Goal: Transaction & Acquisition: Book appointment/travel/reservation

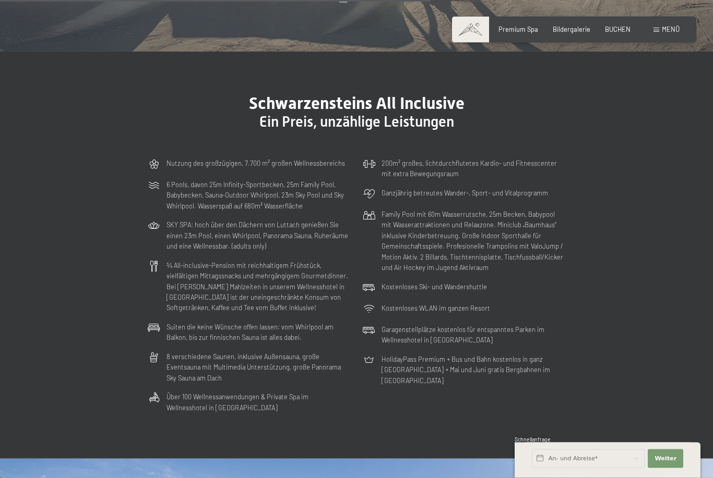
scroll to position [2400, 0]
click at [621, 32] on span "BUCHEN" at bounding box center [618, 29] width 26 height 8
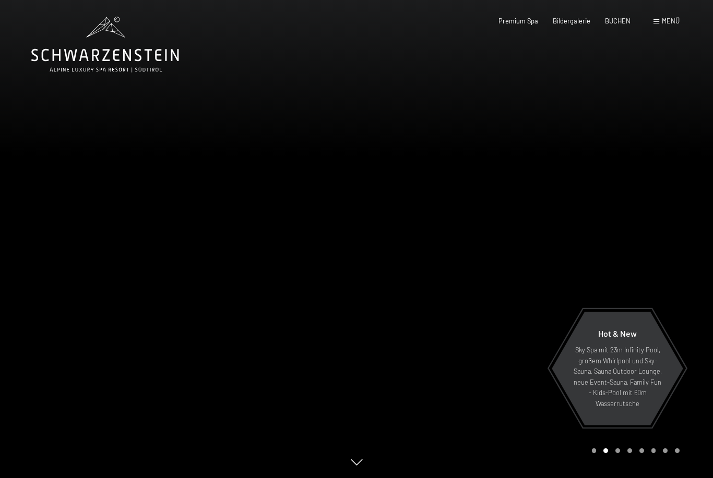
click at [575, 20] on span "Bildergalerie" at bounding box center [572, 21] width 38 height 8
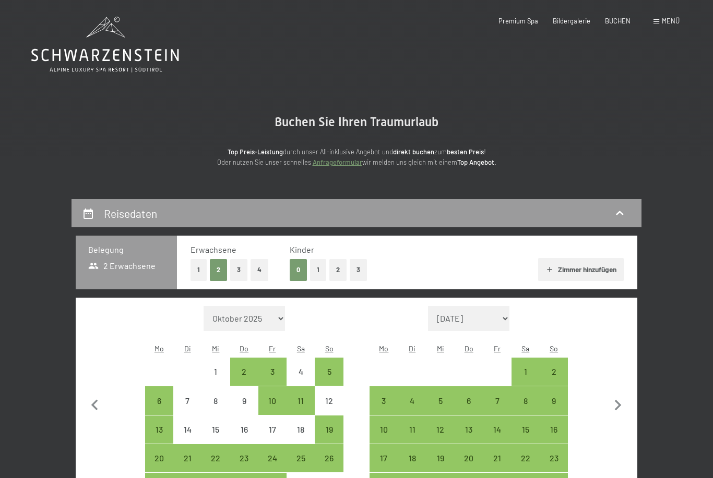
click at [337, 268] on button "2" at bounding box center [337, 269] width 17 height 21
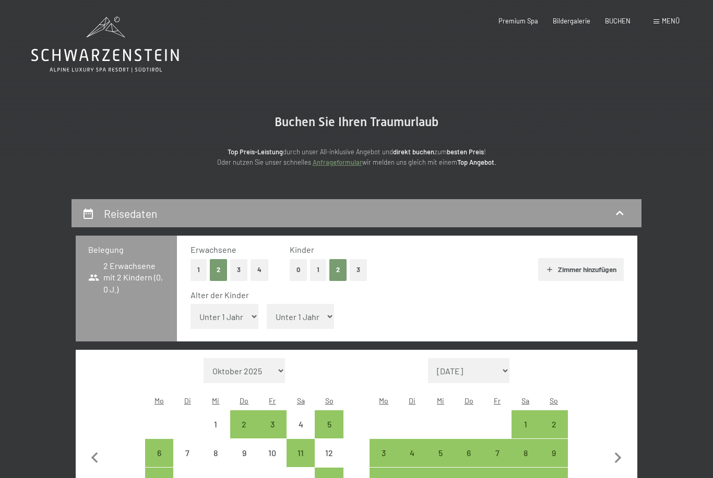
click at [242, 307] on select "Unter 1 Jahr 1 Jahr 2 Jahre 3 Jahre 4 Jahre 5 Jahre 6 Jahre 7 Jahre 8 Jahre 9 J…" at bounding box center [224, 316] width 68 height 25
select select "3"
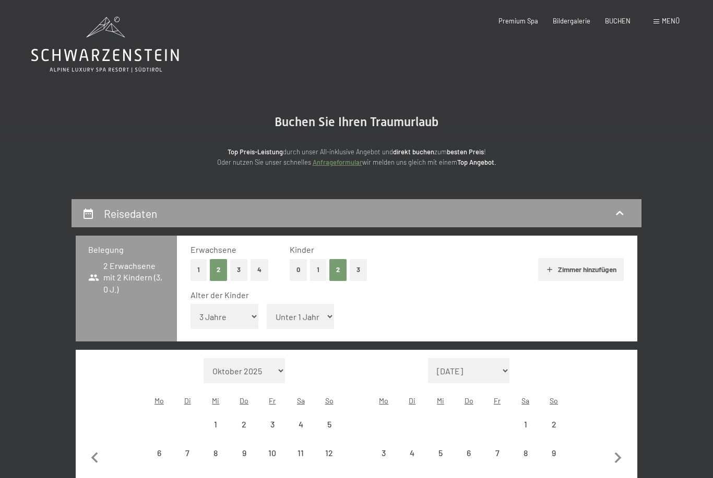
click at [312, 307] on select "Unter 1 Jahr 1 Jahr 2 Jahre 3 Jahre 4 Jahre 5 Jahre 6 Jahre 7 Jahre 8 Jahre 9 J…" at bounding box center [301, 316] width 68 height 25
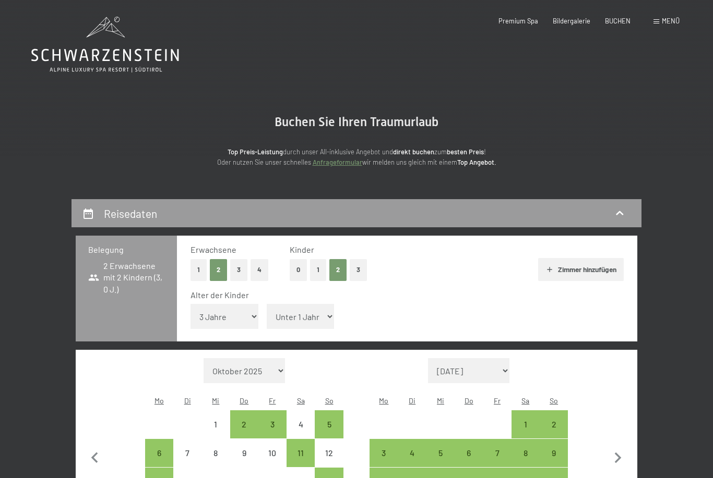
select select "4"
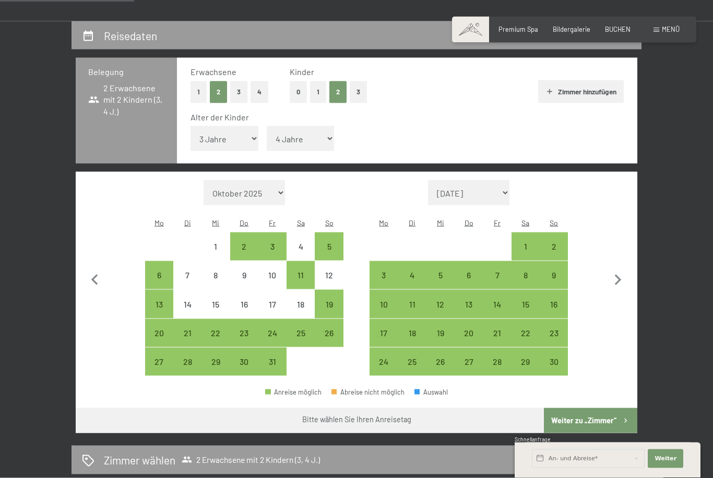
scroll to position [184, 0]
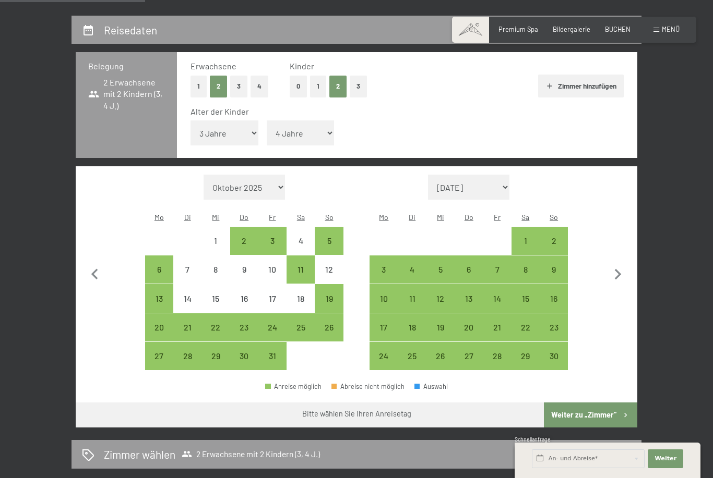
click at [614, 264] on icon "button" at bounding box center [618, 275] width 22 height 22
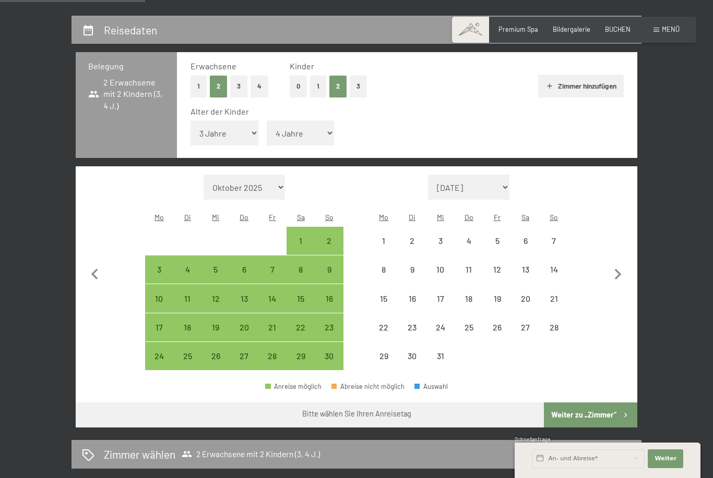
select select "2025-11-01"
select select "2025-12-01"
select select "2025-11-01"
select select "2025-12-01"
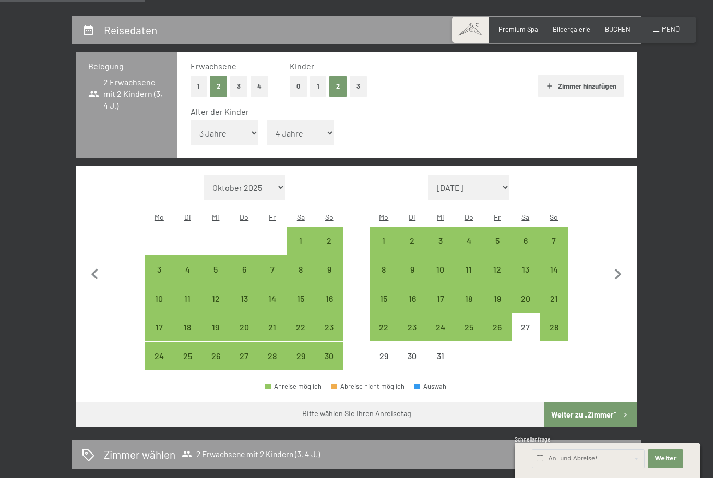
click at [624, 264] on icon "button" at bounding box center [618, 275] width 22 height 22
select select "2025-12-01"
select select "2026-01-01"
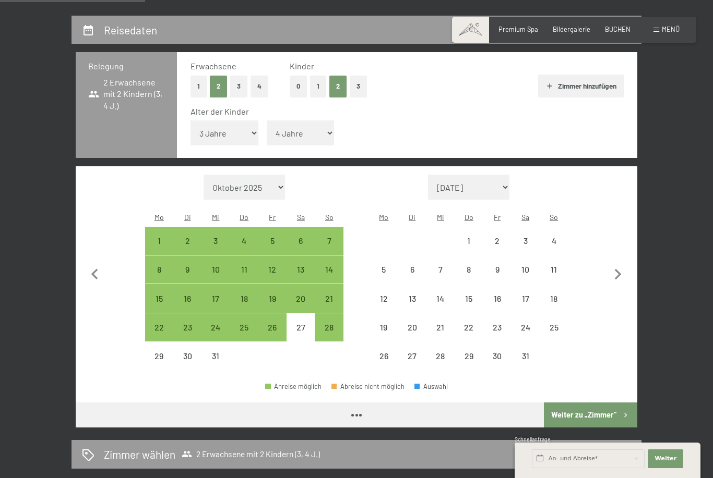
select select "2025-12-01"
select select "2026-01-01"
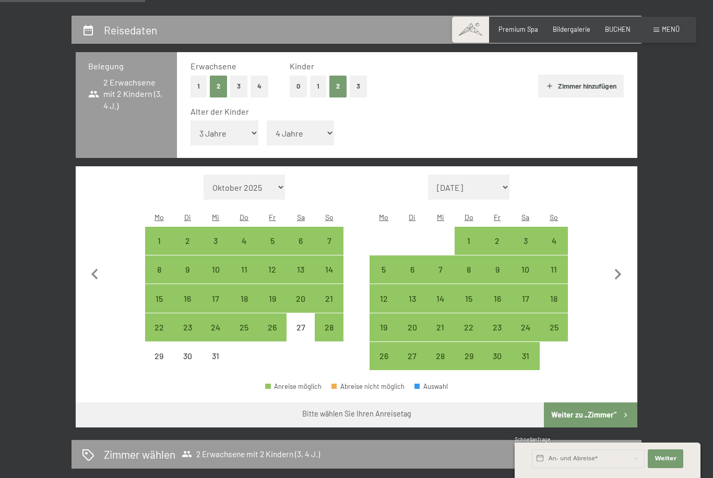
click at [565, 266] on div "11" at bounding box center [554, 279] width 26 height 26
select select "2025-12-01"
select select "2026-01-01"
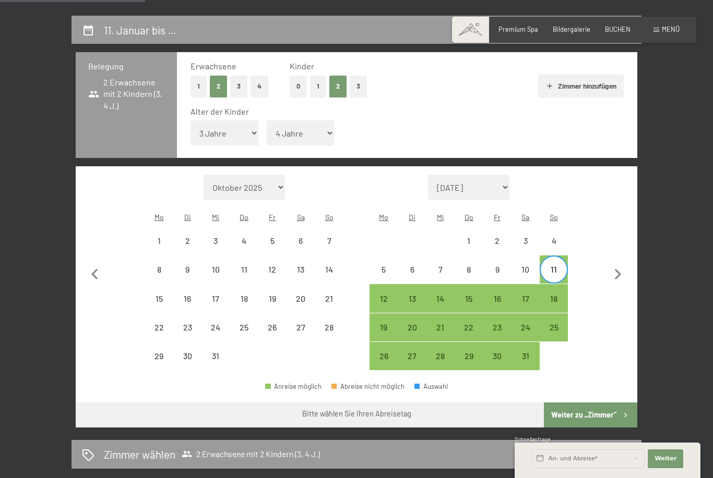
click at [508, 295] on div "16" at bounding box center [497, 308] width 26 height 26
select select "2025-12-01"
select select "2026-01-01"
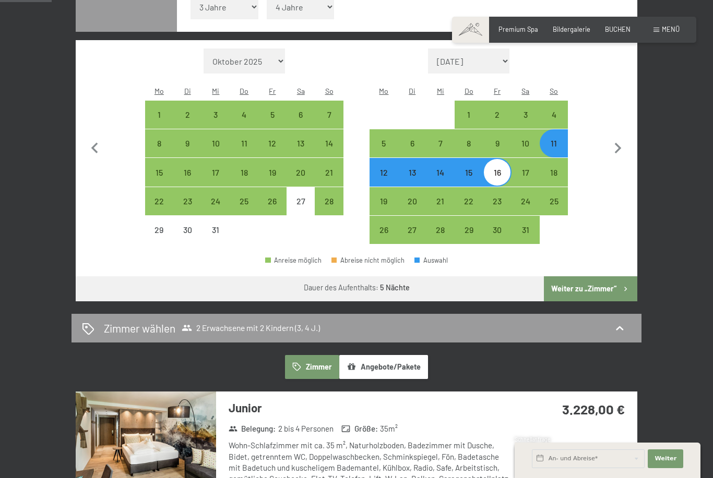
click at [602, 277] on button "Weiter zu „Zimmer“" at bounding box center [590, 289] width 93 height 25
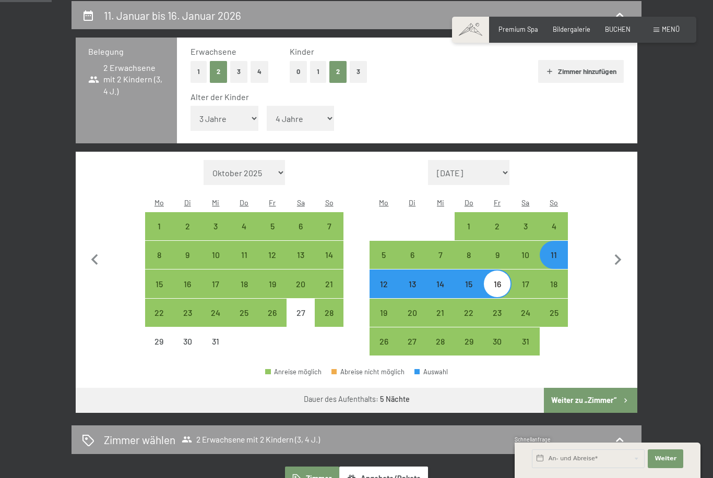
select select "2025-12-01"
select select "2026-01-01"
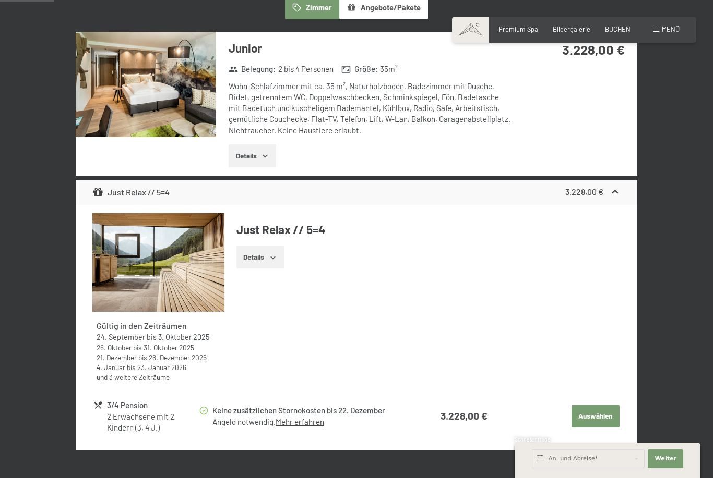
scroll to position [267, 0]
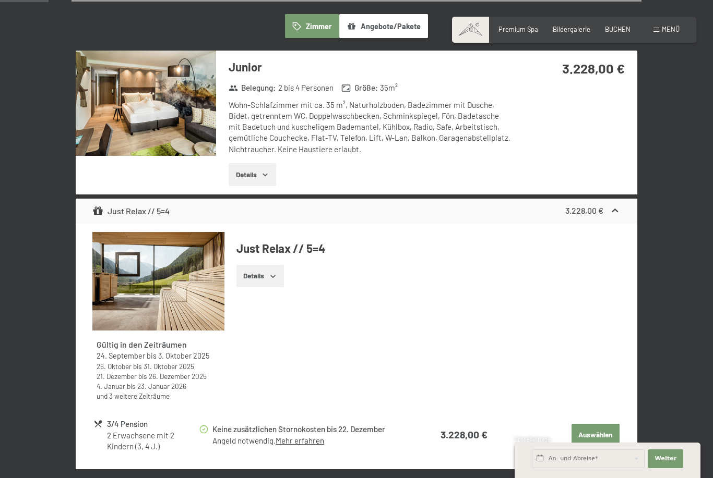
click at [278, 278] on button "Details" at bounding box center [259, 276] width 47 height 23
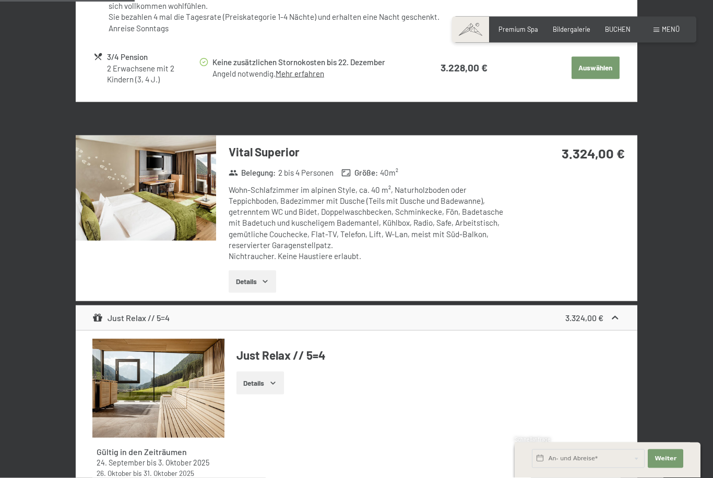
scroll to position [770, 0]
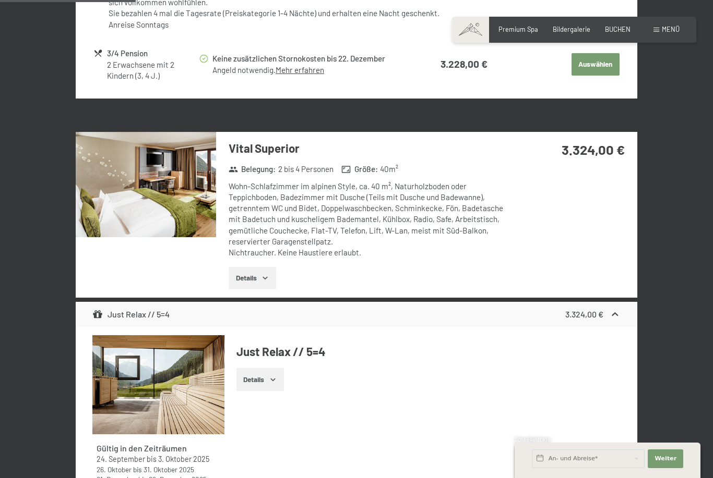
click at [270, 267] on button "Details" at bounding box center [252, 278] width 47 height 23
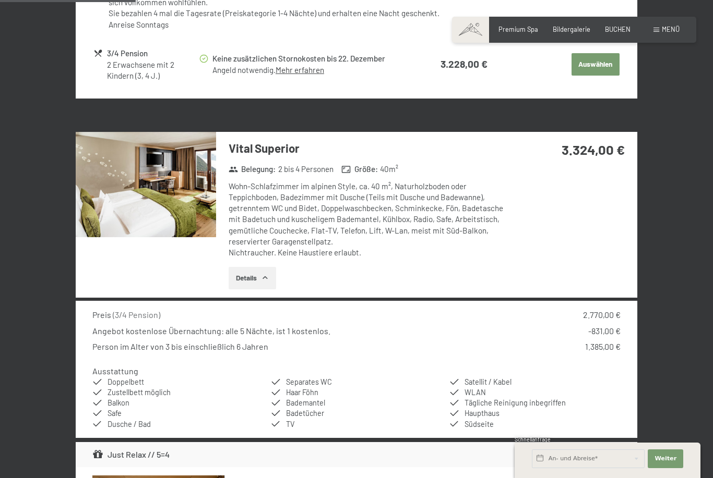
click at [141, 197] on img at bounding box center [146, 184] width 140 height 105
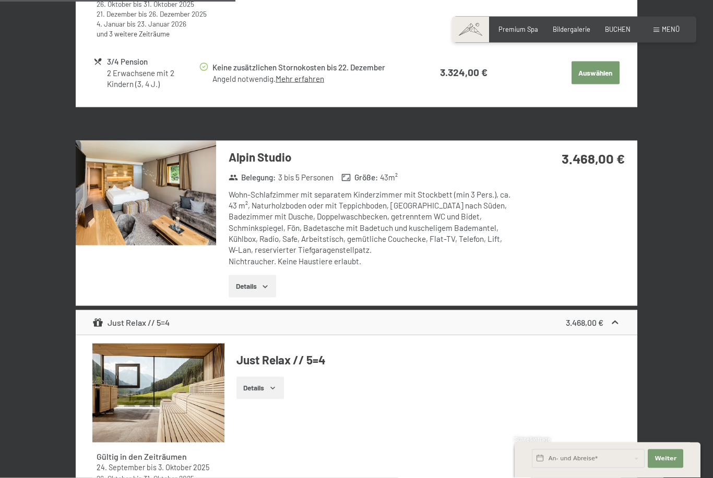
click at [139, 167] on img at bounding box center [146, 193] width 140 height 105
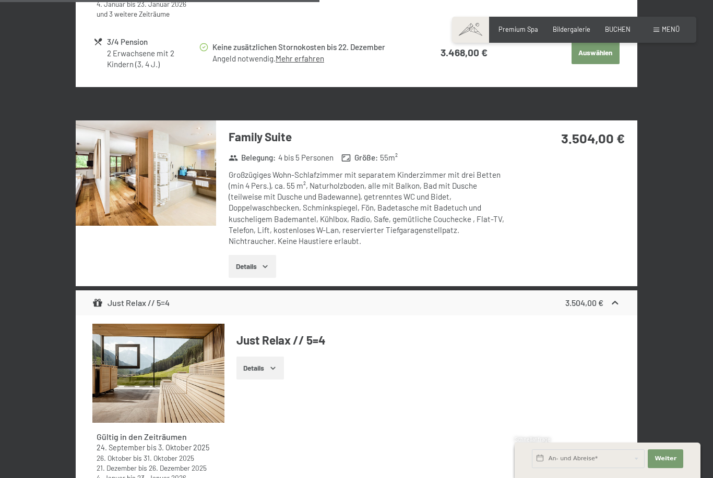
scroll to position [1870, 0]
click at [147, 159] on img at bounding box center [146, 173] width 140 height 105
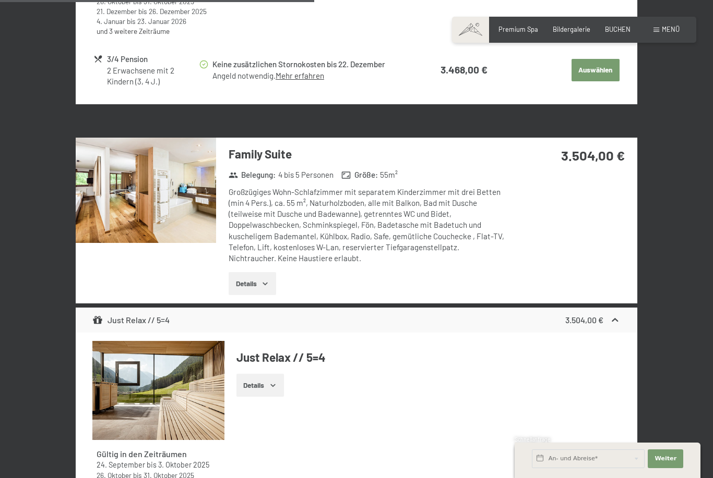
scroll to position [1854, 0]
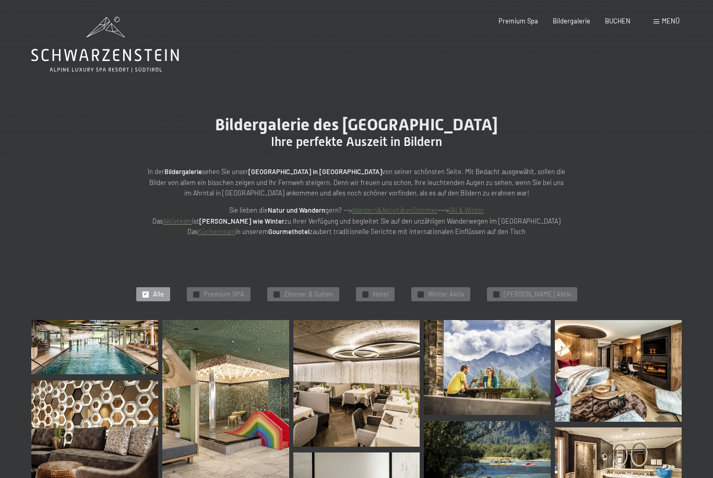
click at [88, 53] on icon at bounding box center [105, 45] width 148 height 56
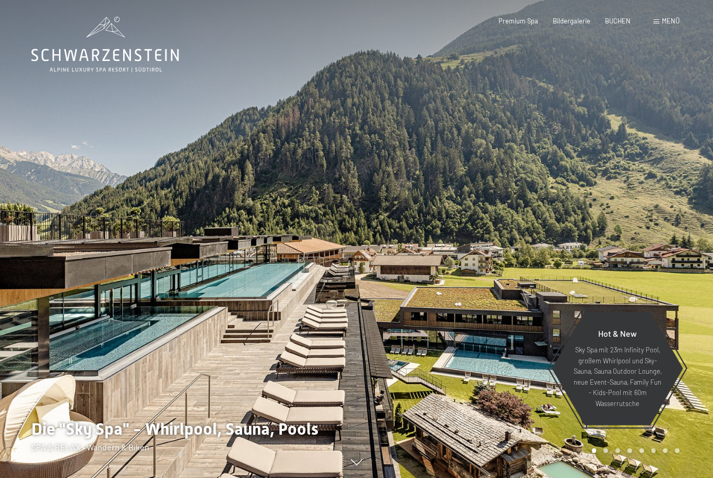
click at [670, 26] on div "Buchen Anfragen Premium Spa Bildergalerie BUCHEN Menü DE IT EN Gutschein Bilder…" at bounding box center [574, 21] width 211 height 9
click at [670, 21] on span "Menü" at bounding box center [671, 21] width 18 height 8
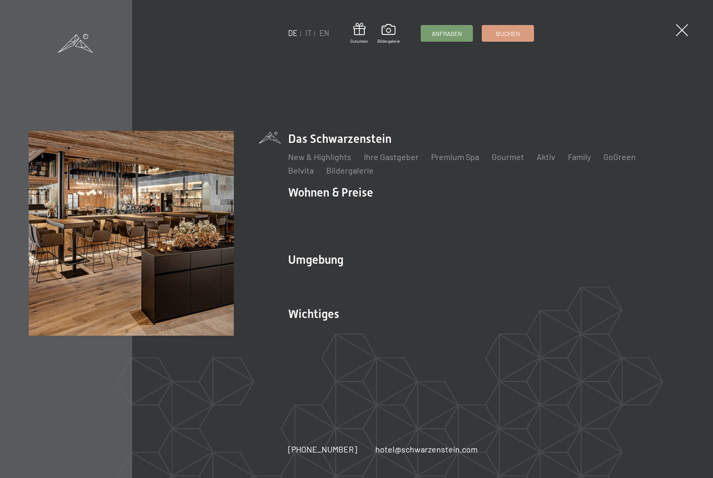
click at [579, 162] on link "Family" at bounding box center [579, 157] width 23 height 10
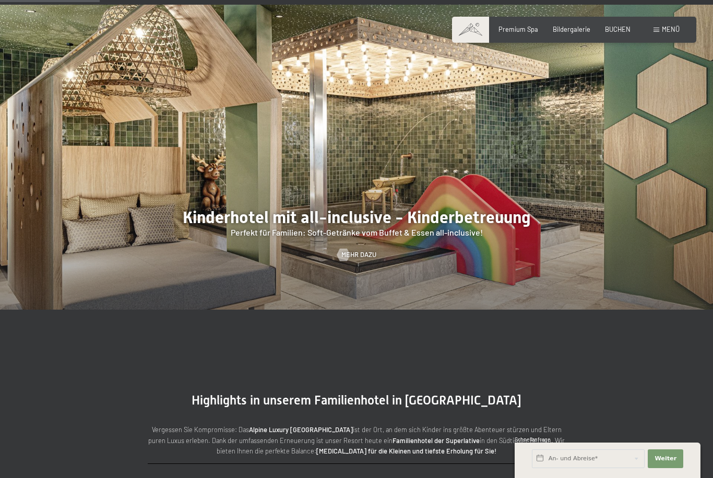
scroll to position [914, 0]
